Goal: Task Accomplishment & Management: Complete application form

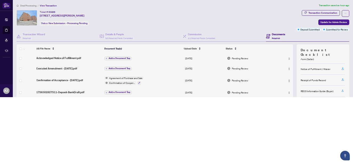
click at [275, 34] on h4 "Documents" at bounding box center [278, 35] width 13 height 4
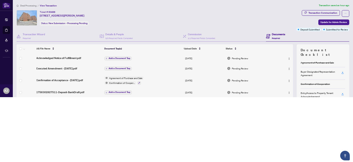
click at [272, 33] on h4 "Documents" at bounding box center [278, 35] width 13 height 4
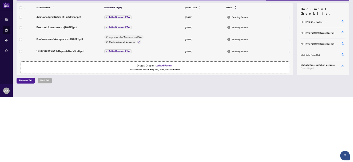
scroll to position [74, 0]
click at [341, 41] on icon "button" at bounding box center [342, 42] width 3 height 3
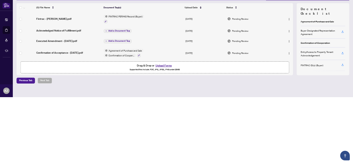
scroll to position [40, 0]
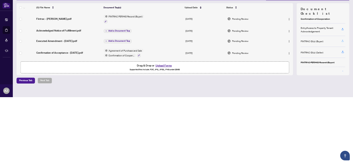
click at [341, 39] on icon "button" at bounding box center [342, 40] width 3 height 3
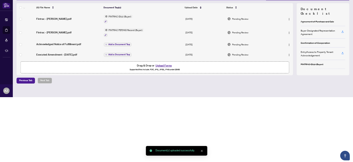
scroll to position [0, 0]
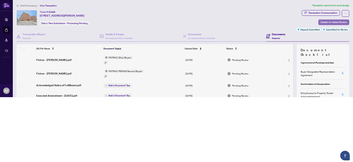
click at [331, 21] on span "Update for Admin Review" at bounding box center [333, 22] width 26 height 5
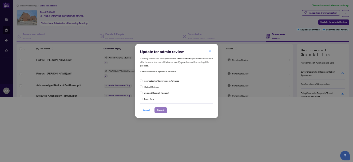
click at [161, 110] on span "Submit" at bounding box center [160, 109] width 7 height 5
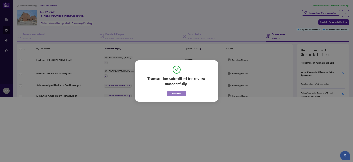
click at [177, 93] on span "Proceed" at bounding box center [176, 93] width 9 height 5
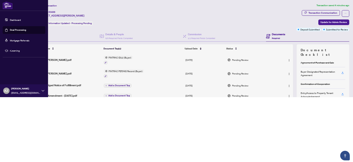
click at [19, 30] on link "Deal Processing" at bounding box center [18, 30] width 16 height 3
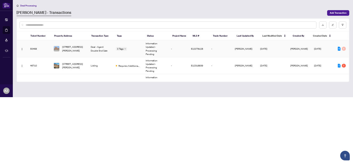
click at [149, 45] on td "Information Updated - Processing Pending" at bounding box center [155, 48] width 25 height 17
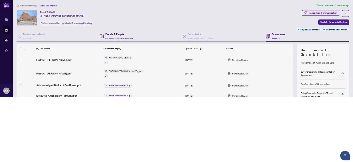
click at [113, 33] on h4 "Details & People" at bounding box center [118, 35] width 27 height 4
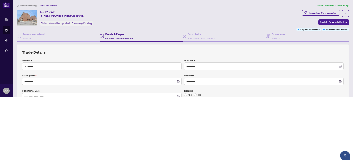
type input "**********"
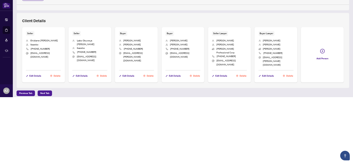
scroll to position [330, 0]
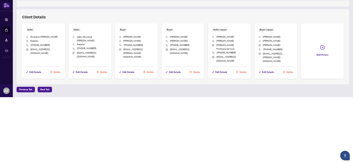
click at [88, 47] on span "[PHONE_NUMBER]" at bounding box center [86, 48] width 19 height 3
click at [81, 70] on span "Edit Details" at bounding box center [82, 72] width 12 height 5
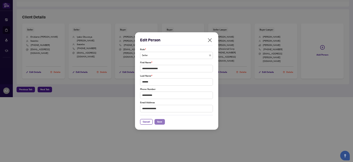
click at [159, 122] on span "Save" at bounding box center [159, 121] width 5 height 5
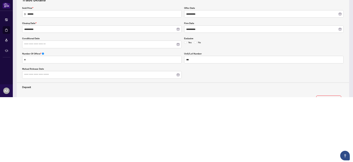
scroll to position [0, 0]
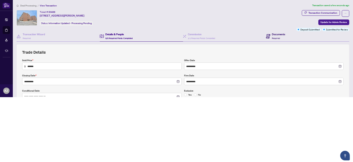
click at [274, 34] on h4 "Documents" at bounding box center [278, 35] width 13 height 4
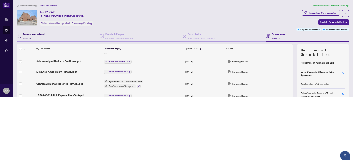
click at [35, 34] on h4 "Transaction Wizard" at bounding box center [34, 35] width 22 height 4
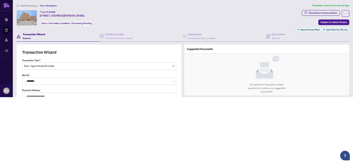
type input "**********"
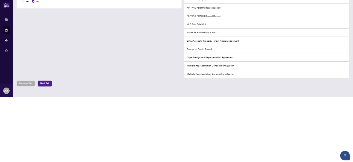
scroll to position [183, 0]
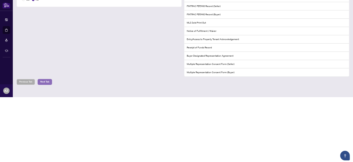
click at [44, 79] on span "Next Tab" at bounding box center [44, 81] width 9 height 5
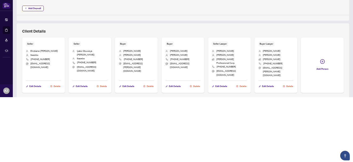
scroll to position [323, 0]
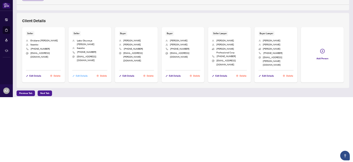
click at [81, 73] on span "Edit Details" at bounding box center [82, 75] width 12 height 5
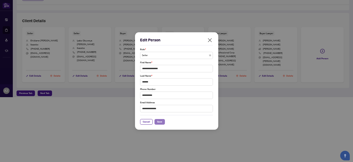
click at [159, 120] on span "Save" at bounding box center [159, 121] width 5 height 5
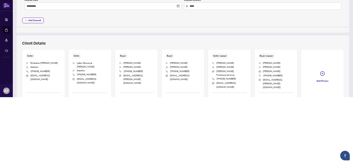
scroll to position [330, 0]
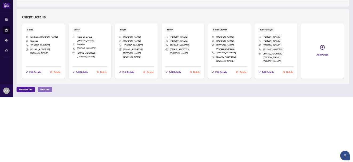
click at [46, 87] on span "Next Tab" at bounding box center [44, 89] width 9 height 5
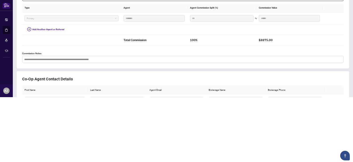
scroll to position [229, 0]
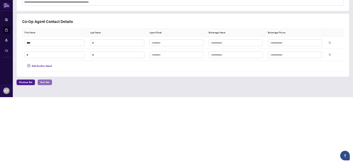
click at [46, 80] on span "Next Tab" at bounding box center [44, 82] width 9 height 5
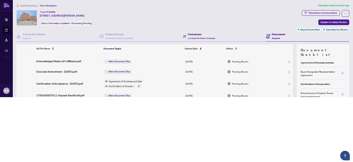
click at [196, 33] on h4 "Commission" at bounding box center [201, 35] width 27 height 4
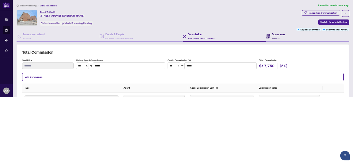
click at [274, 36] on div "Documents Required" at bounding box center [278, 36] width 13 height 7
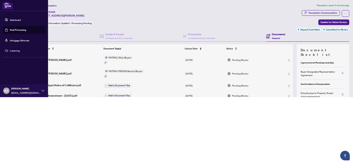
click at [15, 29] on link "Deal Processing" at bounding box center [18, 30] width 16 height 3
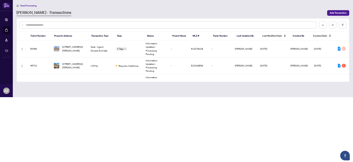
click at [28, 23] on input "text" at bounding box center [170, 24] width 288 height 3
click at [41, 12] on link "[PERSON_NAME] - Transactions" at bounding box center [44, 13] width 55 height 6
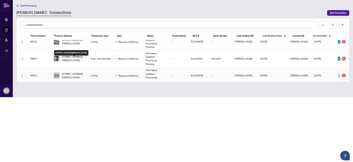
click at [70, 72] on span "[STREET_ADDRESS][PERSON_NAME]" at bounding box center [73, 75] width 23 height 7
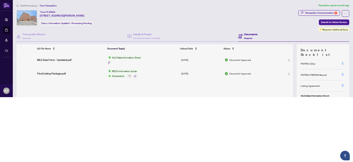
click at [248, 34] on h4 "Documents" at bounding box center [250, 35] width 13 height 4
click at [306, 13] on div "Transaction Communication 1" at bounding box center [321, 12] width 32 height 5
type textarea "**********"
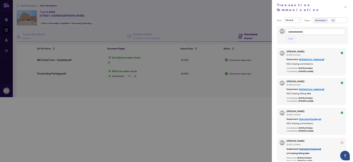
click at [298, 36] on div "Post" at bounding box center [315, 39] width 59 height 6
click at [273, 15] on div "Sort: Newest Filter: Comments +1 AZ Post [GEOGRAPHIC_DATA] [PERSON_NAME] [DATE]…" at bounding box center [312, 88] width 81 height 147
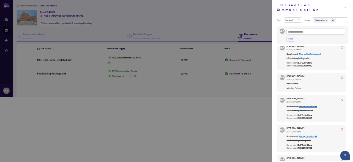
scroll to position [129, 0]
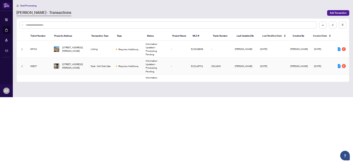
scroll to position [40, 0]
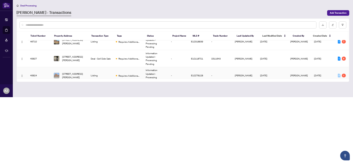
click at [95, 67] on td "Listing" at bounding box center [100, 75] width 25 height 17
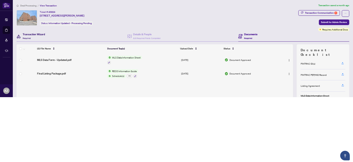
click at [34, 34] on h4 "Transaction Wizard" at bounding box center [34, 35] width 22 height 4
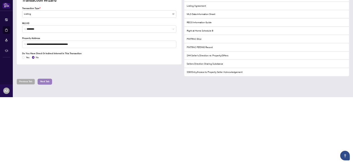
scroll to position [87, 0]
click at [44, 80] on span "Next Tab" at bounding box center [44, 81] width 9 height 5
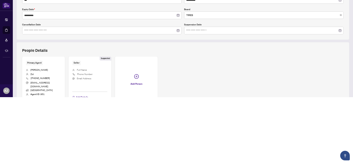
scroll to position [186, 0]
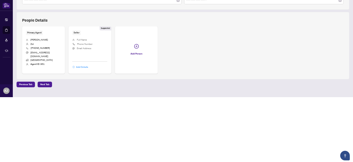
click at [82, 65] on span "Add Details" at bounding box center [82, 67] width 12 height 5
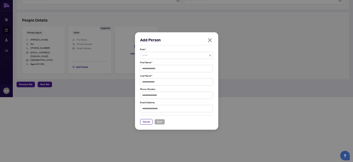
click at [144, 56] on span "Seller" at bounding box center [176, 55] width 69 height 6
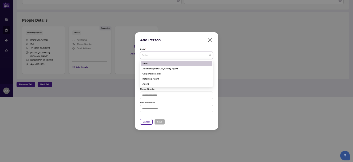
click at [154, 63] on div "Seller" at bounding box center [176, 63] width 68 height 3
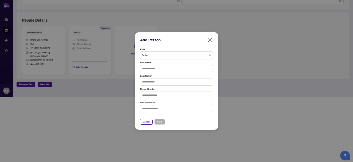
click at [217, 54] on div "Add Person Role * Seller Seller 1 10 Seller Additional [PERSON_NAME] Agent Corp…" at bounding box center [176, 81] width 83 height 98
click at [146, 71] on input "text" at bounding box center [176, 68] width 73 height 7
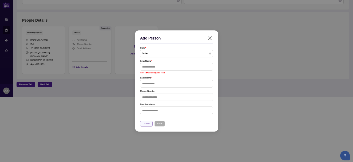
click at [145, 121] on span "Cancel" at bounding box center [146, 123] width 7 height 5
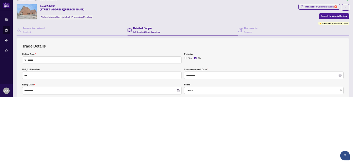
scroll to position [0, 0]
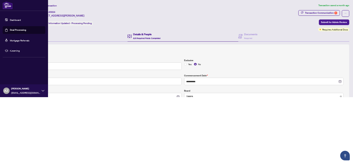
click at [20, 30] on link "Deal Processing" at bounding box center [18, 30] width 16 height 3
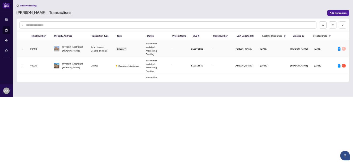
click at [102, 49] on td "Deal - Agent Double End Sale" at bounding box center [100, 48] width 25 height 17
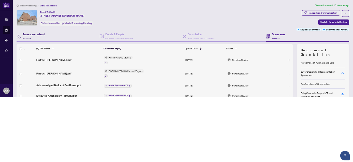
click at [42, 37] on div "Transaction Wizard Required" at bounding box center [34, 36] width 22 height 7
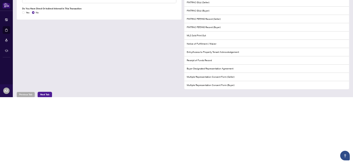
scroll to position [183, 0]
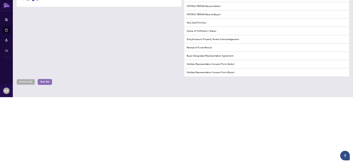
click at [46, 79] on span "Next Tab" at bounding box center [44, 81] width 9 height 5
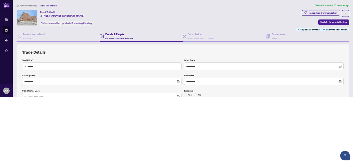
click at [114, 35] on h4 "Details & People" at bounding box center [118, 35] width 27 height 4
click at [109, 34] on h4 "Details & People" at bounding box center [118, 35] width 27 height 4
click at [100, 34] on icon at bounding box center [102, 36] width 4 height 4
click at [58, 36] on div "Transaction Wizard Required" at bounding box center [58, 36] width 83 height 10
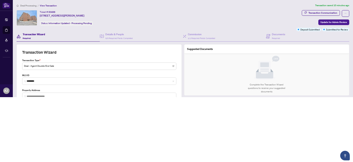
type input "**********"
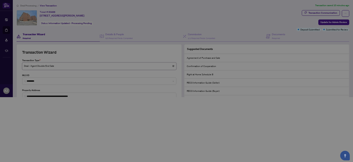
click at [171, 64] on body "**********" at bounding box center [176, 81] width 353 height 162
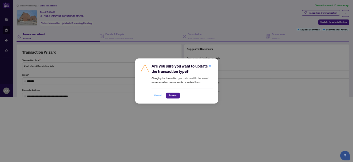
click at [157, 96] on span "Cancel" at bounding box center [157, 95] width 7 height 5
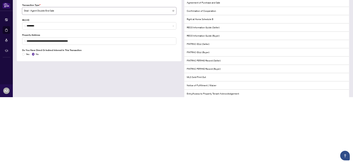
scroll to position [121, 0]
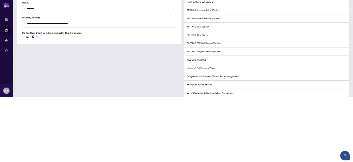
click at [211, 42] on li "FINTRAC PEP/HIO Record (Seller)" at bounding box center [266, 43] width 164 height 8
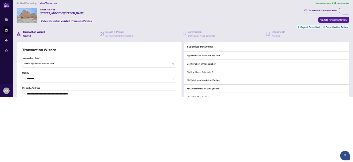
scroll to position [0, 0]
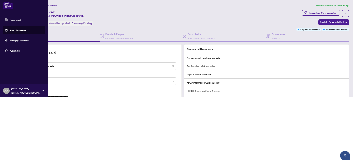
click at [24, 30] on link "Deal Processing" at bounding box center [18, 30] width 16 height 3
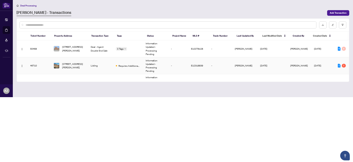
click at [154, 59] on td "Information Updated - Processing Pending" at bounding box center [155, 65] width 25 height 17
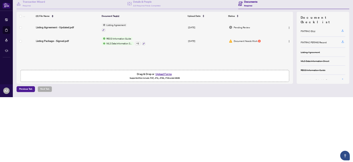
scroll to position [69, 0]
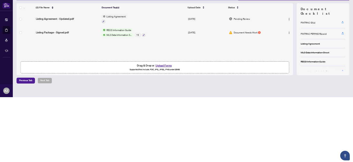
click at [163, 65] on button "Upload Forms" at bounding box center [163, 65] width 18 height 4
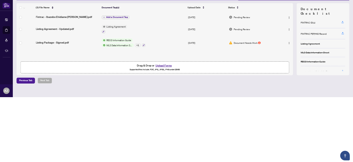
scroll to position [0, 0]
click at [162, 65] on button "Upload Forms" at bounding box center [163, 65] width 18 height 4
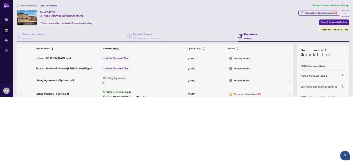
click at [250, 94] on span "Document Needs Work" at bounding box center [246, 93] width 24 height 3
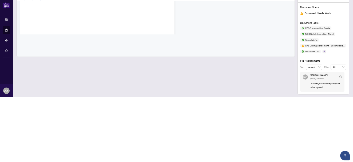
scroll to position [4266, 0]
